Goal: Task Accomplishment & Management: Complete application form

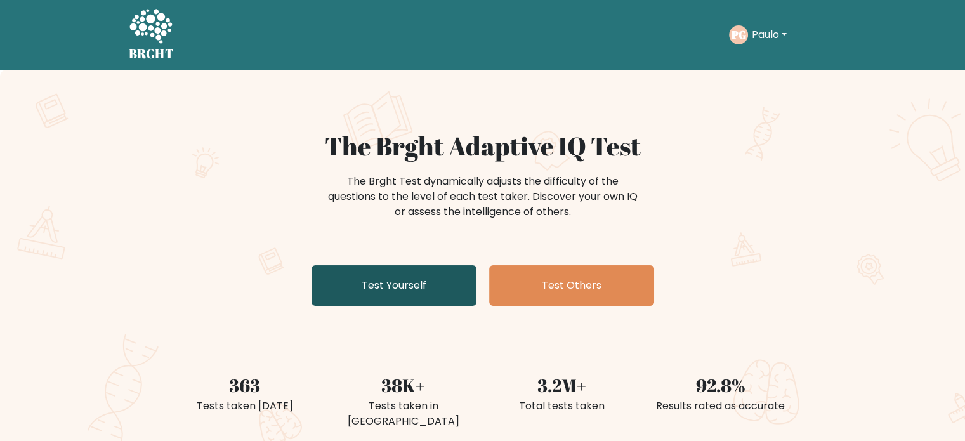
click at [415, 293] on link "Test Yourself" at bounding box center [394, 285] width 165 height 41
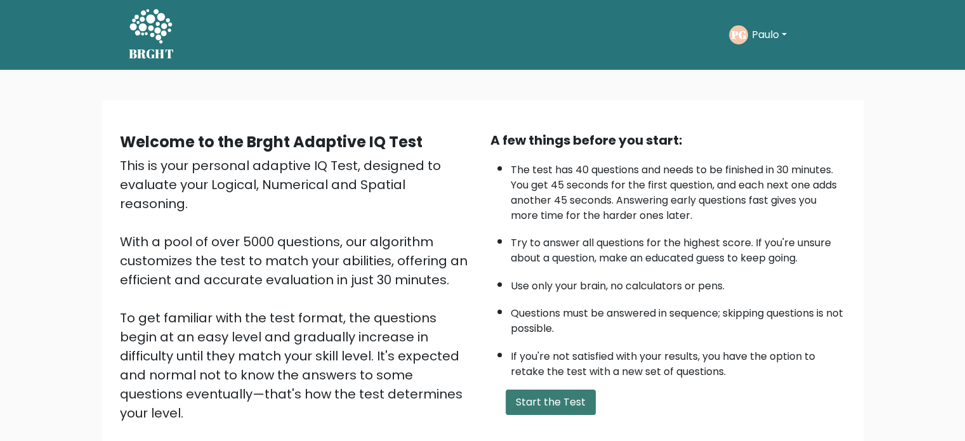
click at [551, 403] on button "Start the Test" at bounding box center [551, 402] width 90 height 25
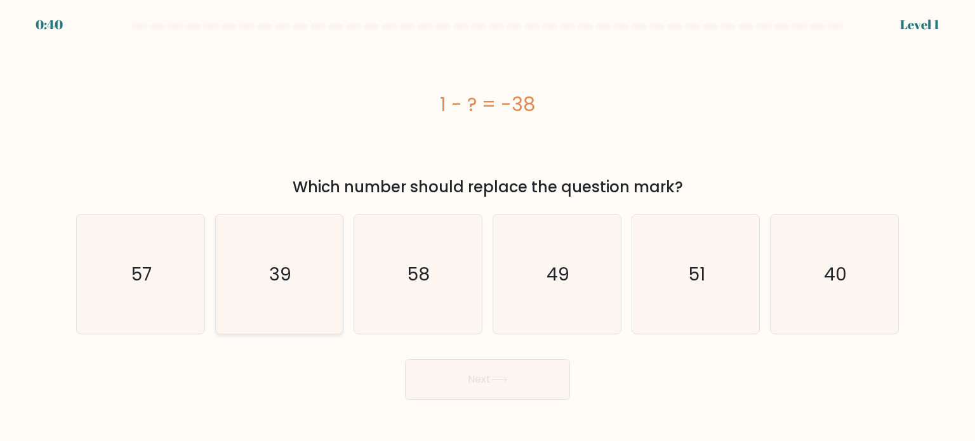
click at [275, 263] on text "39" at bounding box center [280, 273] width 22 height 25
click at [487, 227] on input "b. 39" at bounding box center [487, 224] width 1 height 6
radio input "true"
click at [444, 372] on button "Next" at bounding box center [487, 379] width 165 height 41
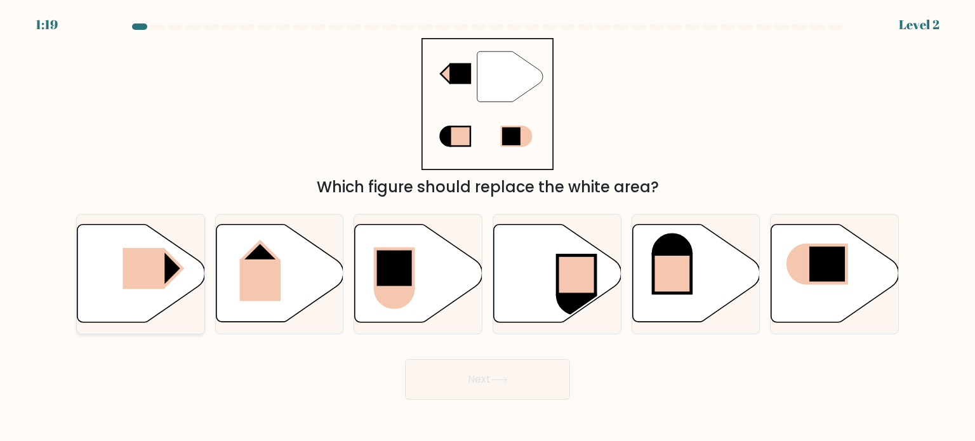
click at [133, 310] on icon at bounding box center [141, 274] width 128 height 98
click at [487, 227] on input "a." at bounding box center [487, 224] width 1 height 6
radio input "true"
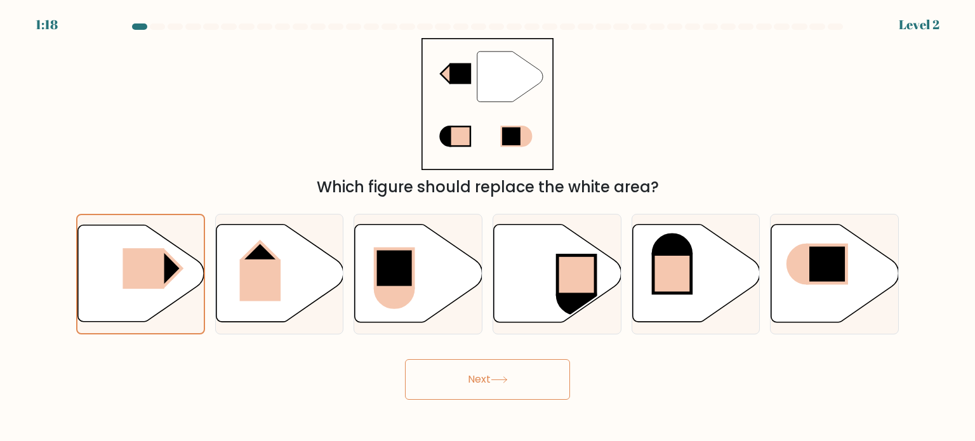
click at [447, 373] on button "Next" at bounding box center [487, 379] width 165 height 41
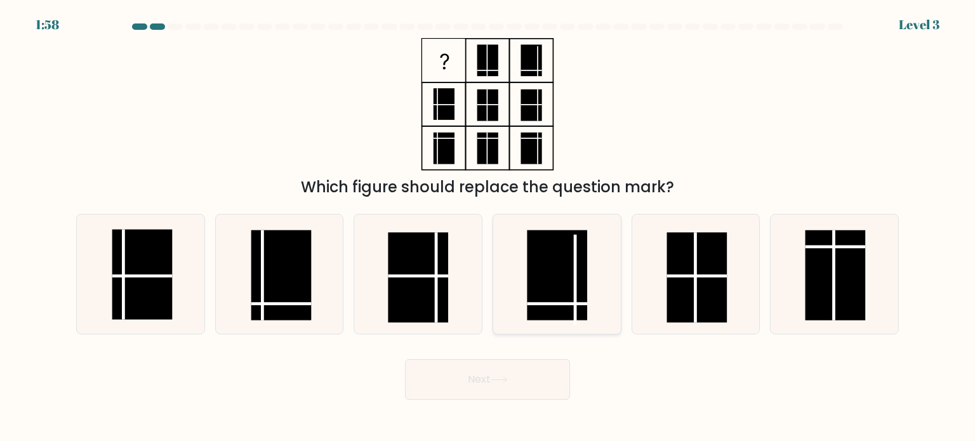
click at [575, 279] on line at bounding box center [575, 279] width 0 height 90
click at [488, 227] on input "d." at bounding box center [487, 224] width 1 height 6
radio input "true"
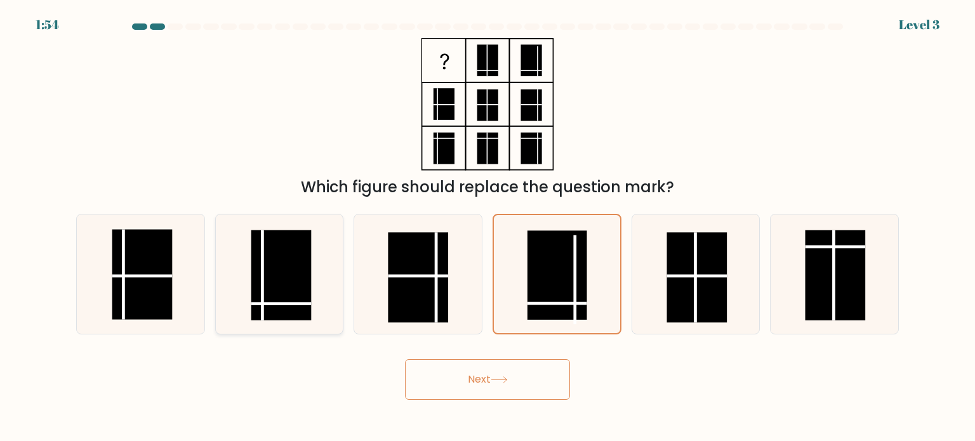
click at [303, 292] on rect at bounding box center [281, 275] width 60 height 90
click at [487, 227] on input "b." at bounding box center [487, 224] width 1 height 6
radio input "true"
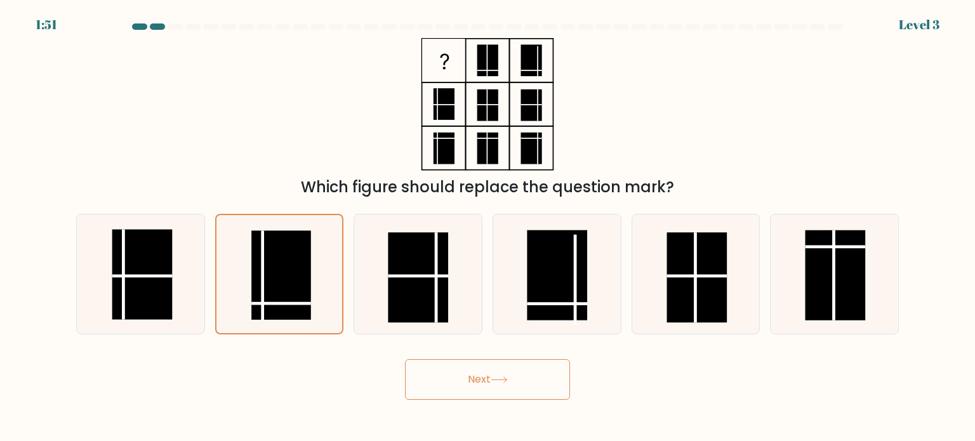
click at [496, 390] on button "Next" at bounding box center [487, 379] width 165 height 41
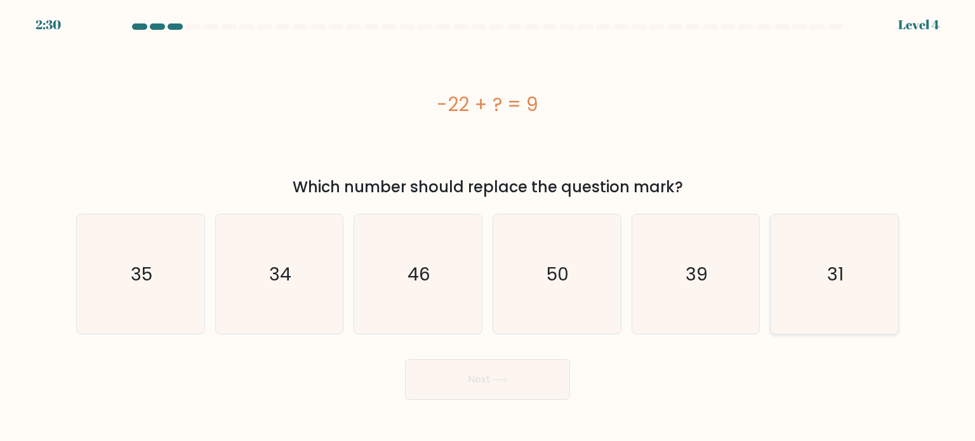
click at [811, 268] on icon "31" at bounding box center [833, 273] width 119 height 119
click at [488, 227] on input "f. 31" at bounding box center [487, 224] width 1 height 6
radio input "true"
click at [527, 392] on button "Next" at bounding box center [487, 379] width 165 height 41
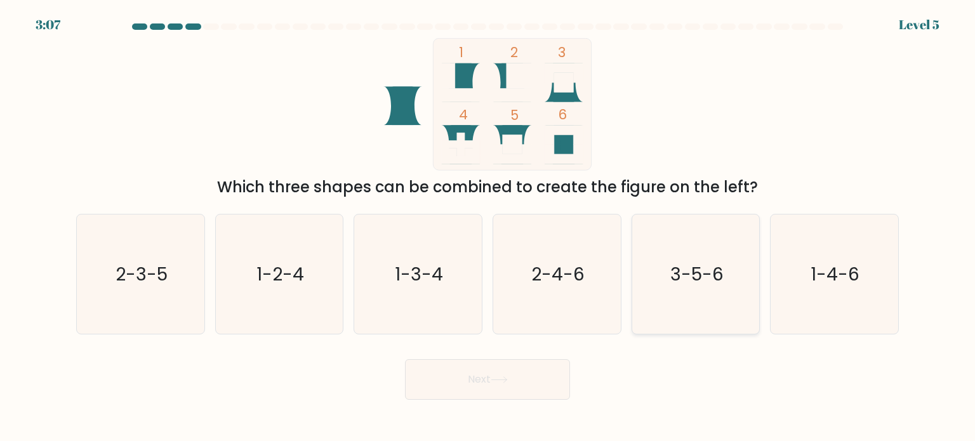
click at [721, 312] on icon "3-5-6" at bounding box center [695, 273] width 119 height 119
click at [488, 227] on input "e. 3-5-6" at bounding box center [487, 224] width 1 height 6
radio input "true"
click at [501, 381] on icon at bounding box center [499, 379] width 17 height 7
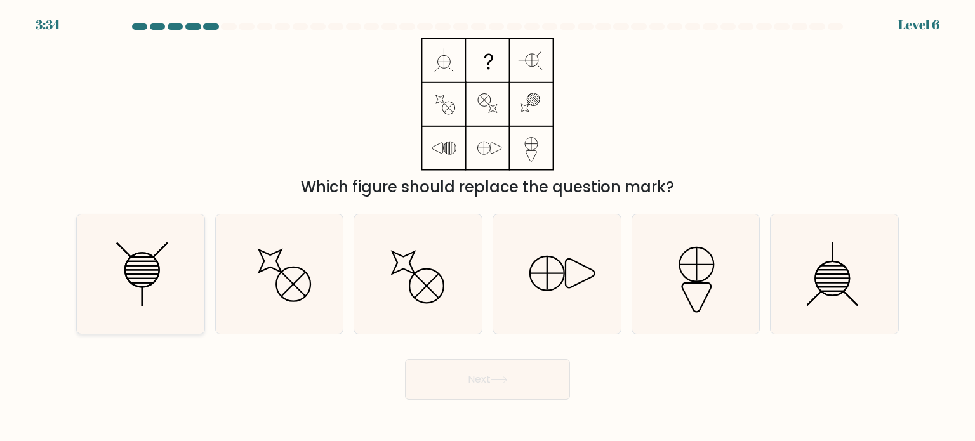
click at [144, 277] on icon at bounding box center [140, 273] width 119 height 119
click at [487, 227] on input "a." at bounding box center [487, 224] width 1 height 6
radio input "true"
click at [449, 379] on button "Next" at bounding box center [487, 379] width 165 height 41
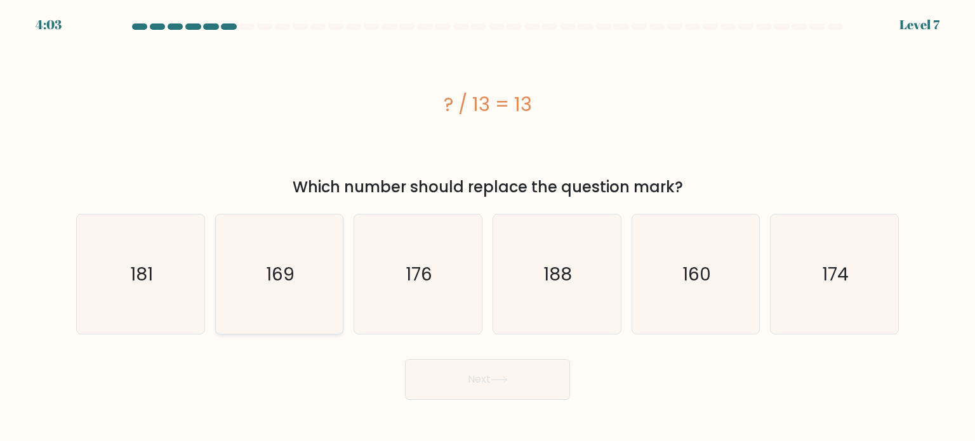
click at [293, 268] on text "169" at bounding box center [280, 273] width 29 height 25
click at [487, 227] on input "b. 169" at bounding box center [487, 224] width 1 height 6
radio input "true"
click at [462, 369] on button "Next" at bounding box center [487, 379] width 165 height 41
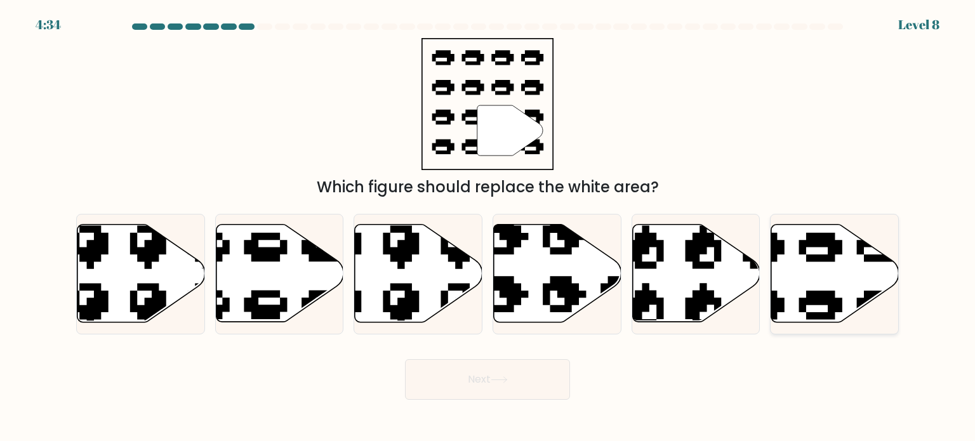
click at [825, 267] on icon at bounding box center [835, 274] width 128 height 98
click at [488, 227] on input "f." at bounding box center [487, 224] width 1 height 6
radio input "true"
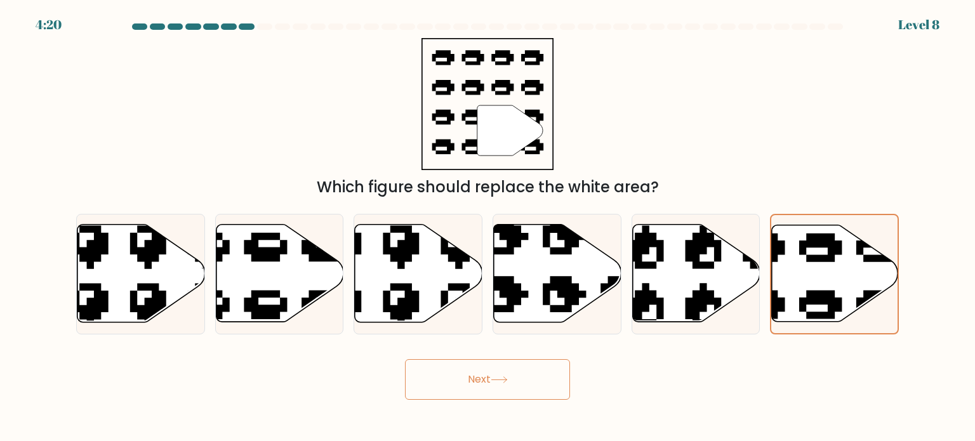
click at [535, 364] on button "Next" at bounding box center [487, 379] width 165 height 41
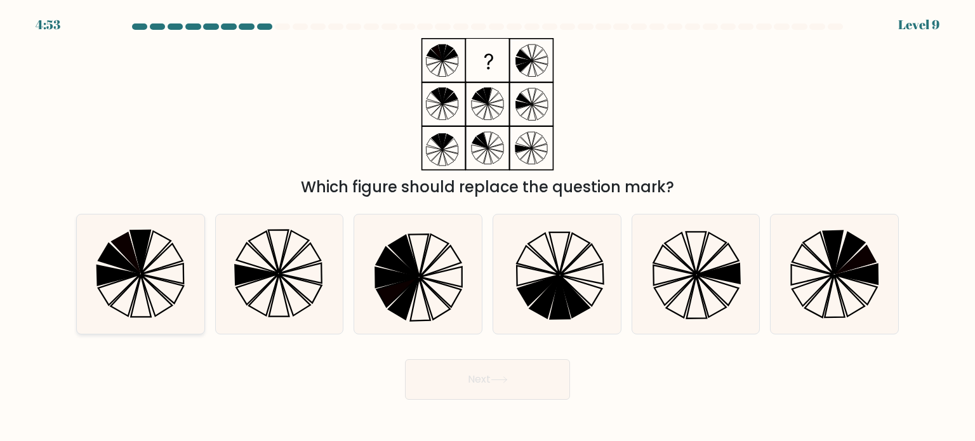
click at [169, 258] on icon at bounding box center [140, 273] width 119 height 119
click at [487, 227] on input "a." at bounding box center [487, 224] width 1 height 6
radio input "true"
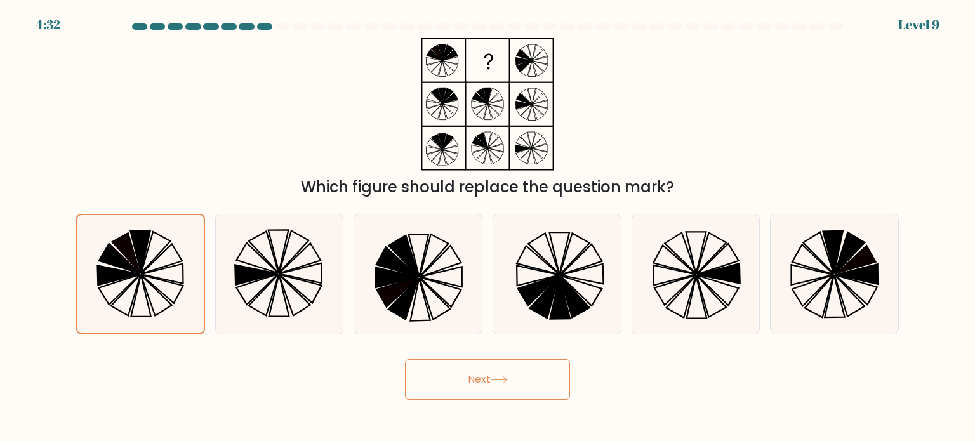
click at [447, 390] on button "Next" at bounding box center [487, 379] width 165 height 41
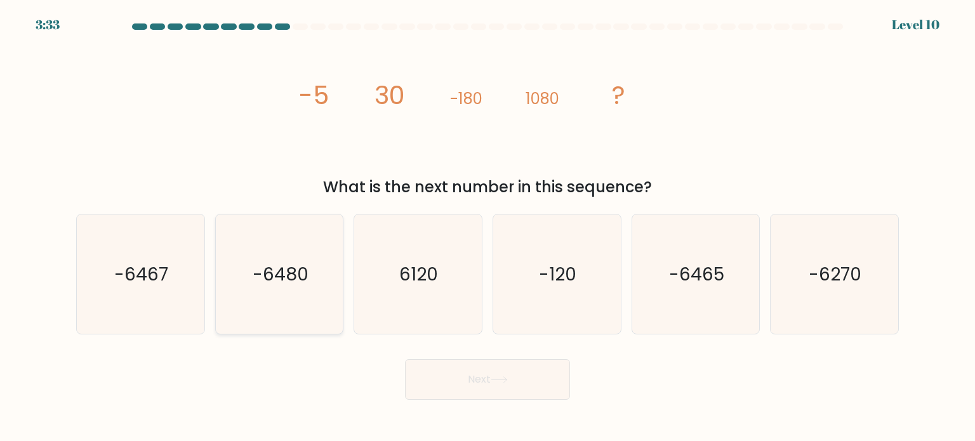
click at [310, 259] on icon "-6480" at bounding box center [279, 273] width 119 height 119
click at [487, 227] on input "b. -6480" at bounding box center [487, 224] width 1 height 6
radio input "true"
click at [485, 393] on button "Next" at bounding box center [487, 379] width 165 height 41
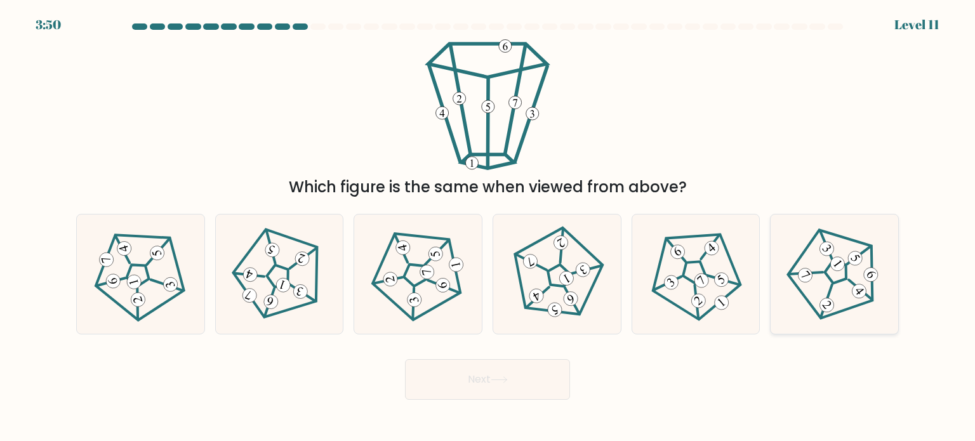
click at [851, 255] on 794 at bounding box center [855, 259] width 20 height 20
click at [488, 227] on input "f." at bounding box center [487, 224] width 1 height 6
radio input "true"
click at [557, 373] on button "Next" at bounding box center [487, 379] width 165 height 41
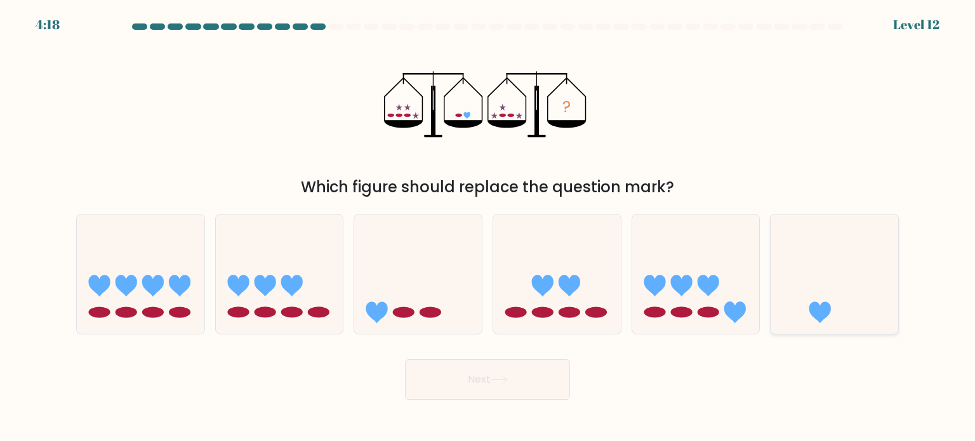
click at [834, 298] on icon at bounding box center [834, 273] width 128 height 105
click at [488, 227] on input "f." at bounding box center [487, 224] width 1 height 6
radio input "true"
click at [537, 381] on button "Next" at bounding box center [487, 379] width 165 height 41
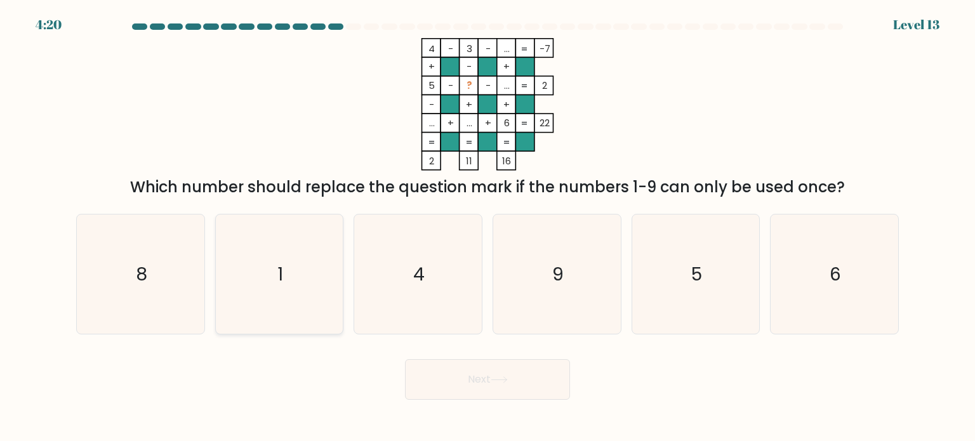
click at [303, 276] on icon "1" at bounding box center [279, 273] width 119 height 119
click at [487, 227] on input "b. 1" at bounding box center [487, 224] width 1 height 6
radio input "true"
click at [470, 390] on button "Next" at bounding box center [487, 379] width 165 height 41
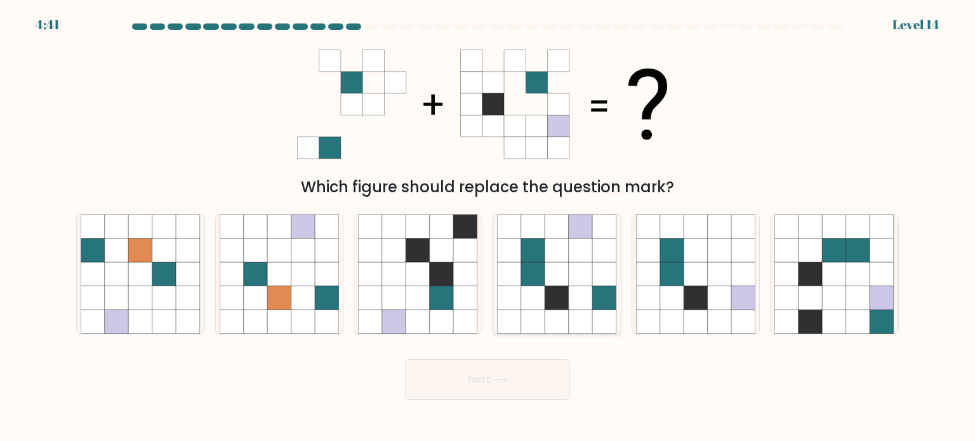
click at [579, 295] on icon at bounding box center [581, 298] width 24 height 24
click at [488, 227] on input "d." at bounding box center [487, 224] width 1 height 6
radio input "true"
click at [522, 385] on button "Next" at bounding box center [487, 379] width 165 height 41
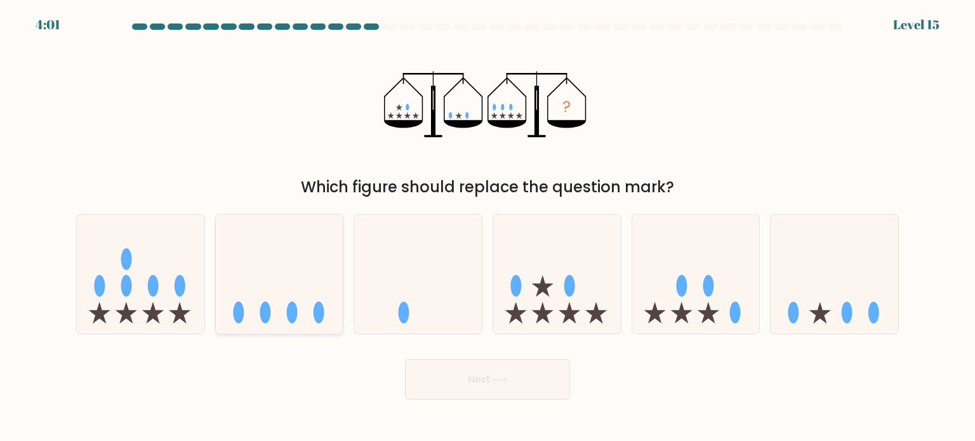
click at [293, 292] on icon at bounding box center [280, 273] width 128 height 105
click at [487, 227] on input "b." at bounding box center [487, 224] width 1 height 6
radio input "true"
click at [479, 386] on button "Next" at bounding box center [487, 379] width 165 height 41
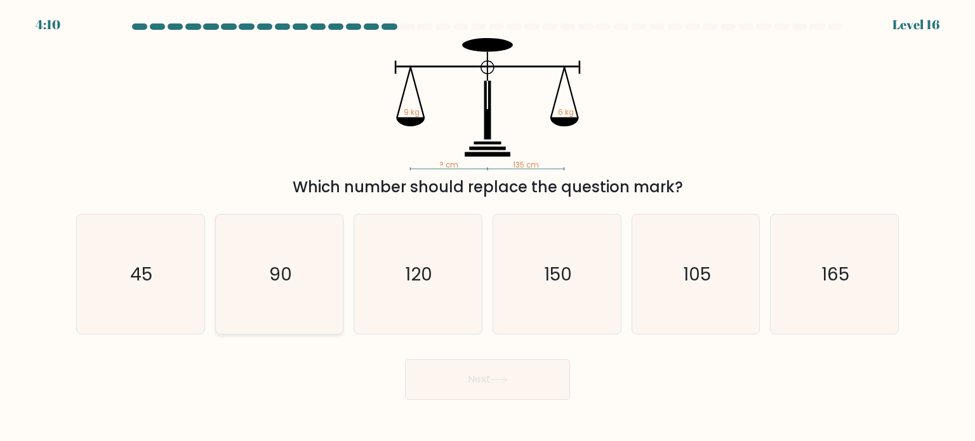
click at [319, 274] on icon "90" at bounding box center [279, 273] width 119 height 119
click at [487, 227] on input "b. 90" at bounding box center [487, 224] width 1 height 6
radio input "true"
click at [453, 374] on button "Next" at bounding box center [487, 379] width 165 height 41
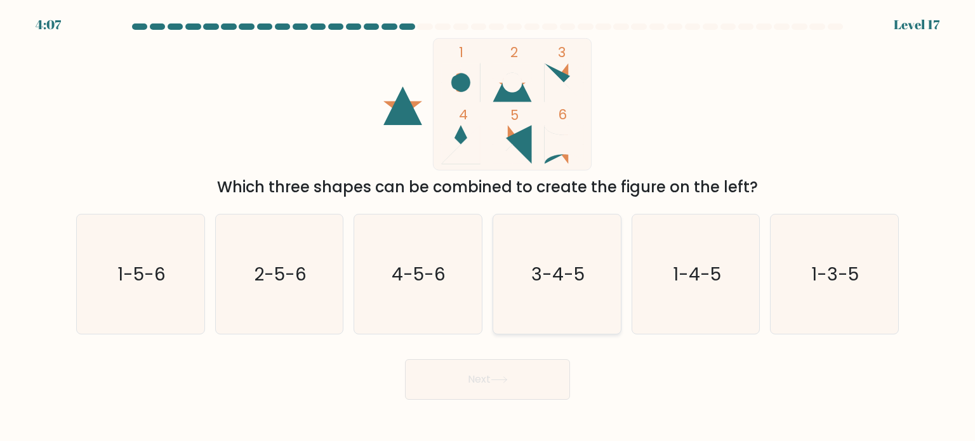
click at [528, 274] on icon "3-4-5" at bounding box center [556, 273] width 119 height 119
click at [488, 227] on input "d. 3-4-5" at bounding box center [487, 224] width 1 height 6
radio input "true"
click at [491, 379] on button "Next" at bounding box center [487, 379] width 165 height 41
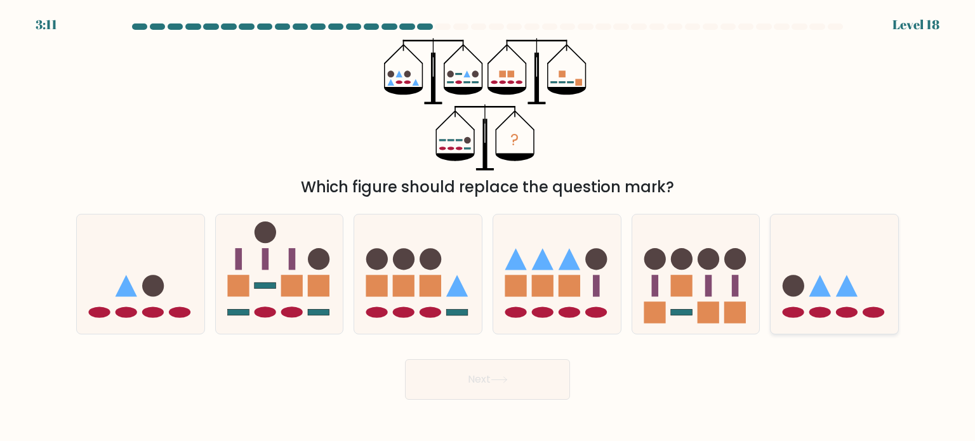
click at [840, 303] on icon at bounding box center [834, 273] width 128 height 105
click at [488, 227] on input "f." at bounding box center [487, 224] width 1 height 6
radio input "true"
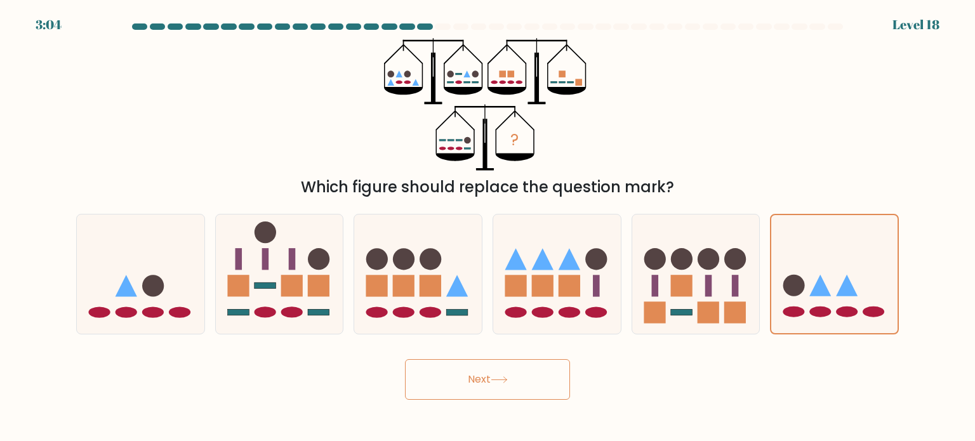
click at [519, 367] on button "Next" at bounding box center [487, 379] width 165 height 41
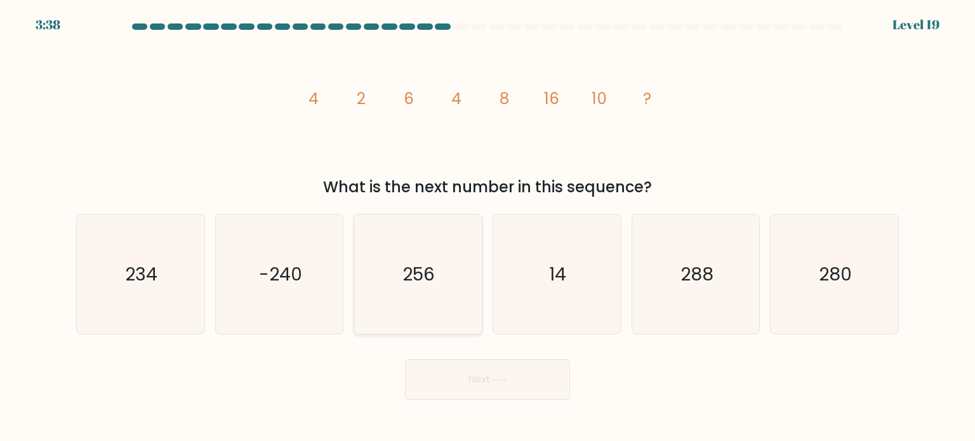
click at [388, 286] on icon "256" at bounding box center [417, 273] width 119 height 119
click at [487, 227] on input "c. 256" at bounding box center [487, 224] width 1 height 6
radio input "true"
click at [466, 378] on button "Next" at bounding box center [487, 379] width 165 height 41
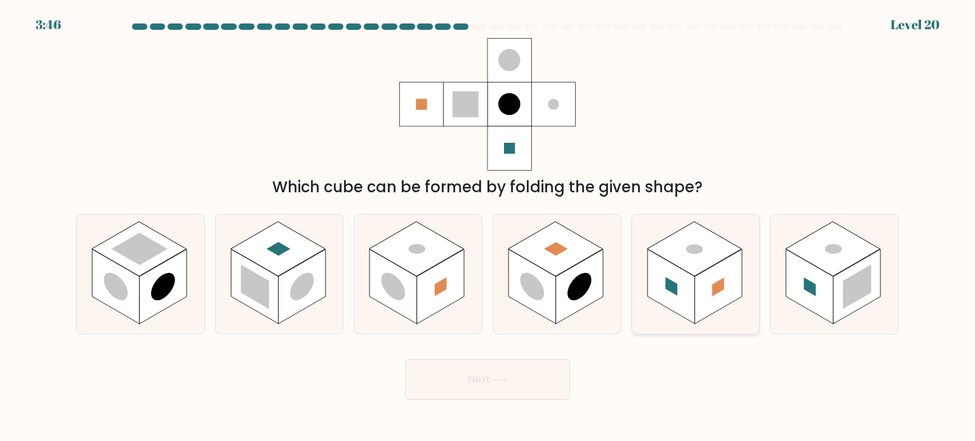
click at [713, 300] on rect at bounding box center [718, 286] width 48 height 75
click at [488, 227] on input "e." at bounding box center [487, 224] width 1 height 6
radio input "true"
click at [508, 367] on button "Next" at bounding box center [487, 379] width 165 height 41
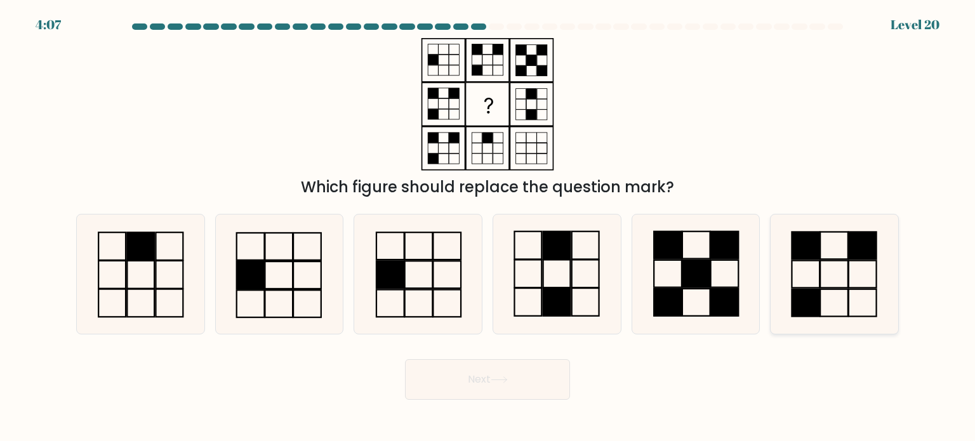
click at [845, 246] on icon at bounding box center [833, 273] width 119 height 119
click at [488, 227] on input "f." at bounding box center [487, 224] width 1 height 6
radio input "true"
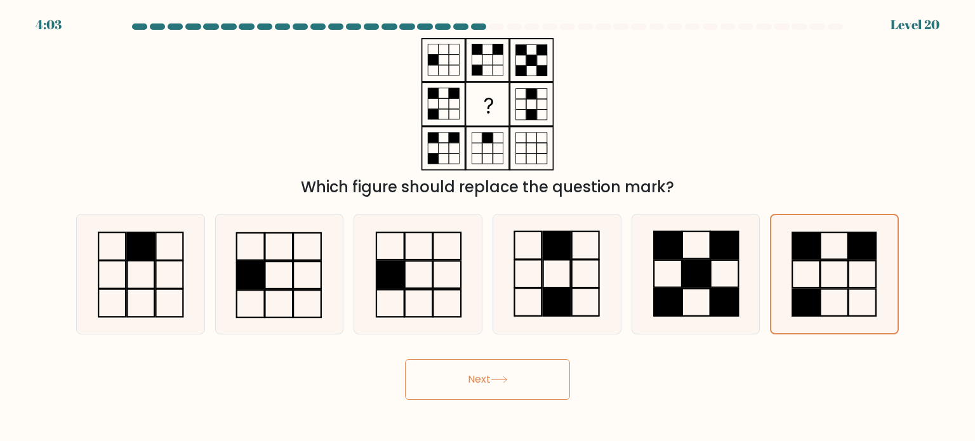
click at [537, 370] on button "Next" at bounding box center [487, 379] width 165 height 41
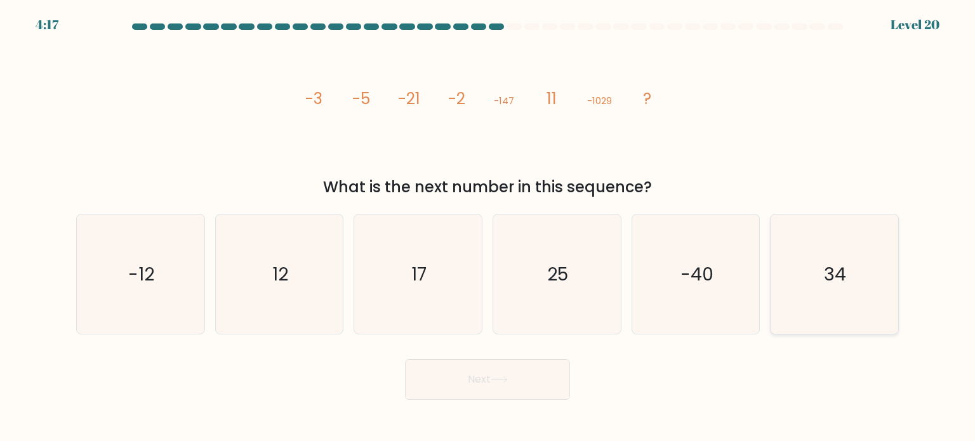
click at [815, 260] on icon "34" at bounding box center [833, 273] width 119 height 119
click at [488, 227] on input "f. 34" at bounding box center [487, 224] width 1 height 6
radio input "true"
click at [545, 379] on button "Next" at bounding box center [487, 379] width 165 height 41
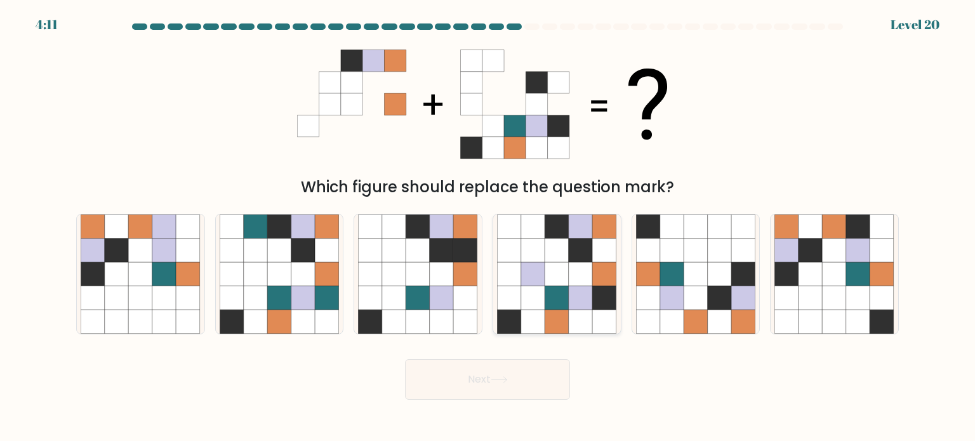
click at [595, 322] on icon at bounding box center [605, 322] width 24 height 24
click at [488, 227] on input "d." at bounding box center [487, 224] width 1 height 6
radio input "true"
click at [721, 312] on icon at bounding box center [720, 322] width 24 height 24
click at [488, 227] on input "e." at bounding box center [487, 224] width 1 height 6
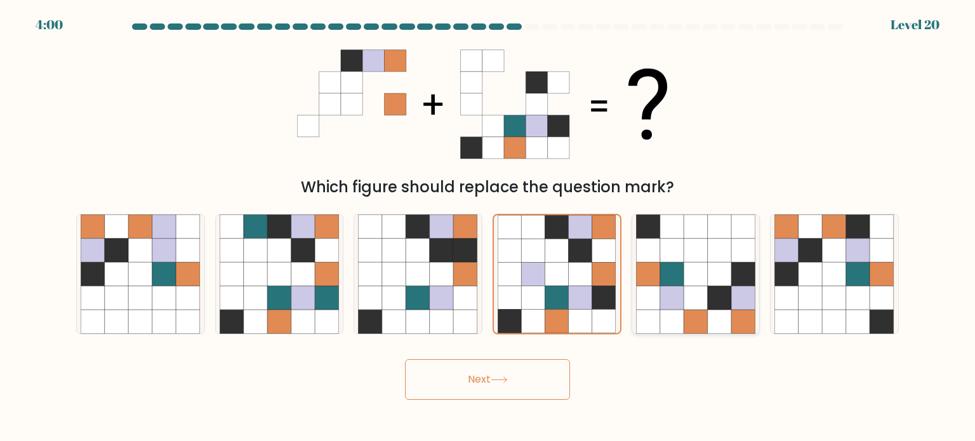
radio input "true"
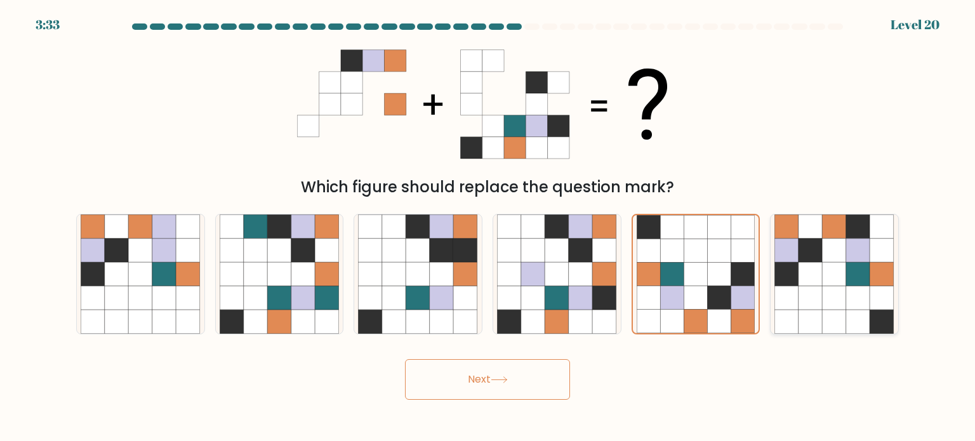
click at [843, 324] on icon at bounding box center [834, 322] width 24 height 24
click at [488, 227] on input "f." at bounding box center [487, 224] width 1 height 6
radio input "true"
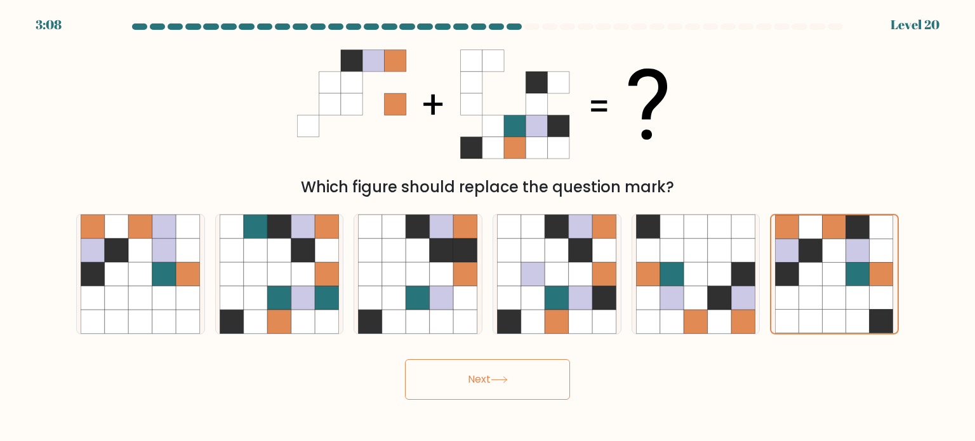
click at [487, 386] on button "Next" at bounding box center [487, 379] width 165 height 41
click at [505, 385] on button "Next" at bounding box center [487, 379] width 165 height 41
click at [833, 280] on icon at bounding box center [833, 273] width 23 height 23
click at [488, 227] on input "f." at bounding box center [487, 224] width 1 height 6
click at [523, 374] on button "Next" at bounding box center [487, 379] width 165 height 41
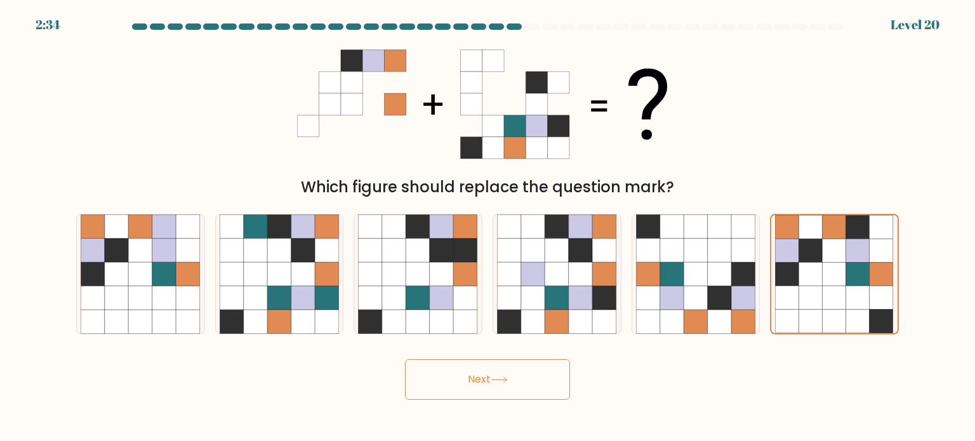
click at [484, 380] on button "Next" at bounding box center [487, 379] width 165 height 41
click at [826, 286] on icon at bounding box center [833, 297] width 23 height 23
click at [488, 227] on input "f." at bounding box center [487, 224] width 1 height 6
click at [525, 381] on button "Next" at bounding box center [487, 379] width 165 height 41
click at [478, 383] on button "Next" at bounding box center [487, 379] width 165 height 41
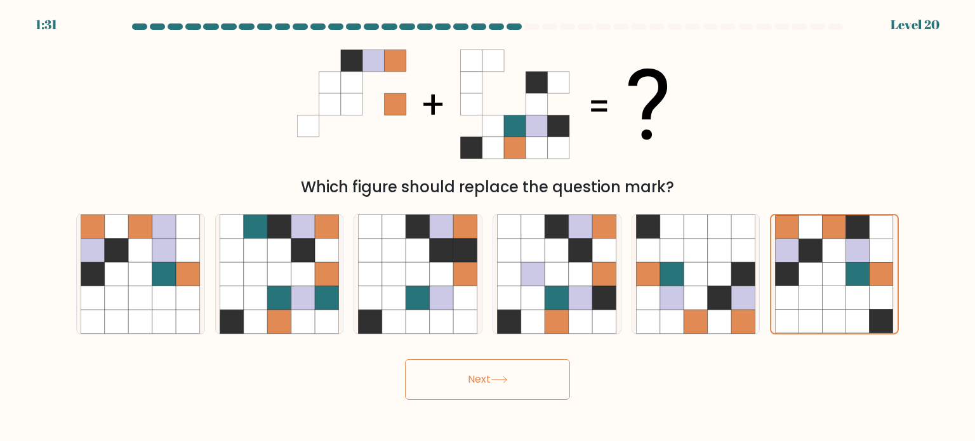
click at [546, 382] on button "Next" at bounding box center [487, 379] width 165 height 41
click at [477, 390] on button "Next" at bounding box center [487, 379] width 165 height 41
click at [888, 253] on icon at bounding box center [880, 250] width 23 height 23
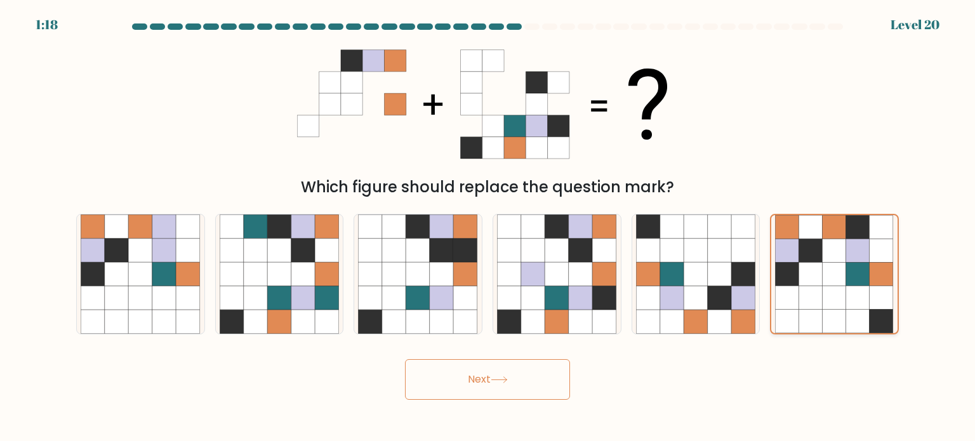
click at [488, 227] on input "f." at bounding box center [487, 224] width 1 height 6
click at [530, 383] on button "Next" at bounding box center [487, 379] width 165 height 41
click at [498, 392] on button "Next" at bounding box center [487, 379] width 165 height 41
click at [511, 379] on button "Next" at bounding box center [487, 379] width 165 height 41
click at [487, 380] on button "Next" at bounding box center [487, 379] width 165 height 41
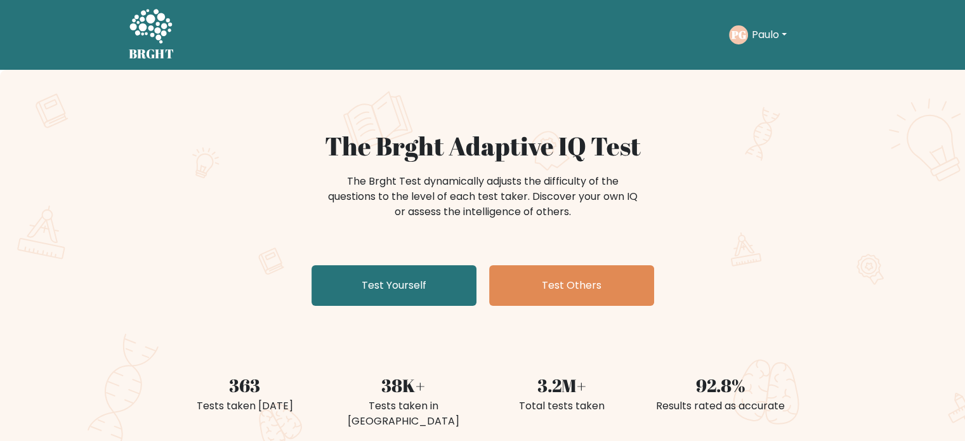
click at [755, 36] on button "Paulo" at bounding box center [769, 35] width 43 height 16
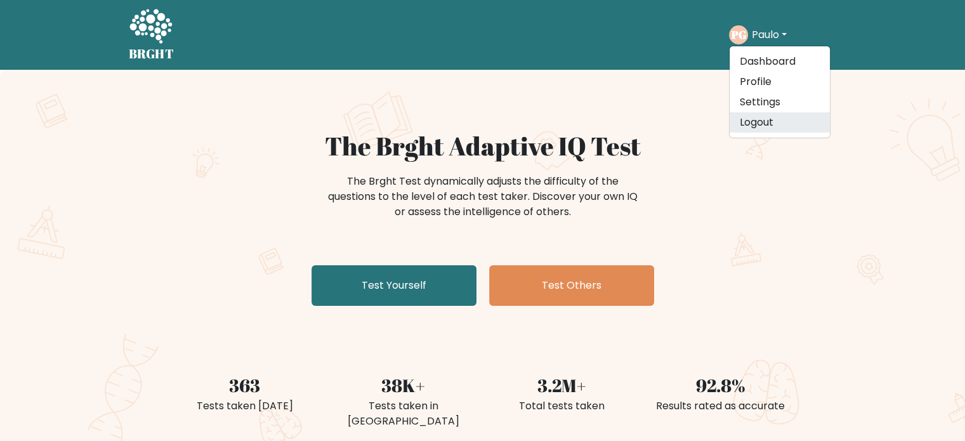
click at [763, 112] on link "Logout" at bounding box center [780, 122] width 100 height 20
